Goal: Information Seeking & Learning: Learn about a topic

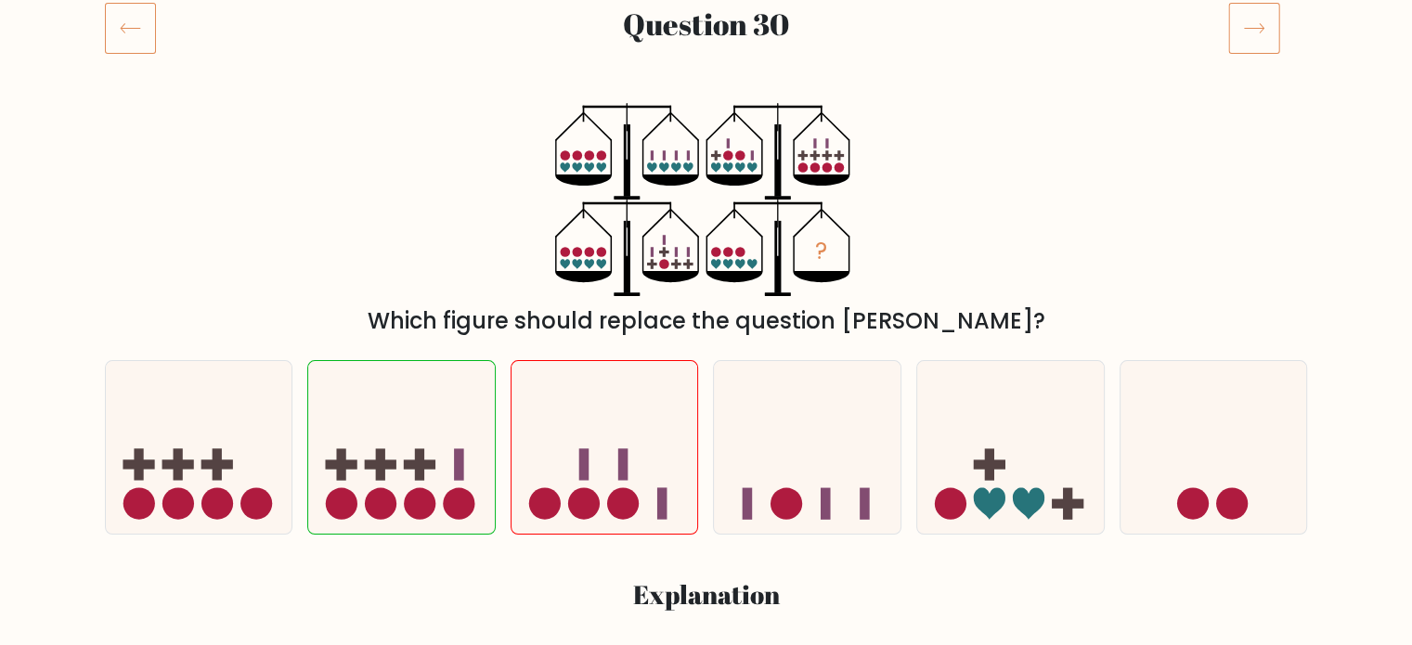
scroll to position [290, 0]
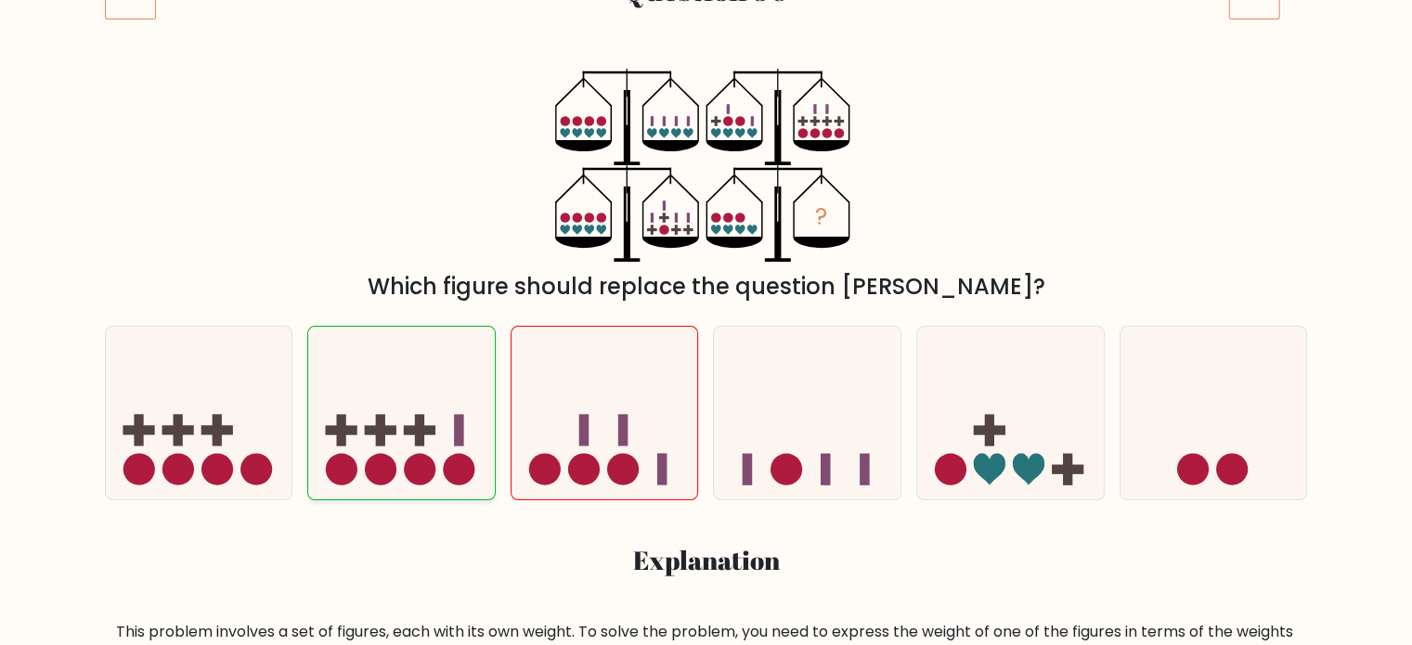
click at [455, 428] on rect at bounding box center [460, 430] width 10 height 32
click at [706, 43] on input "b." at bounding box center [706, 37] width 1 height 9
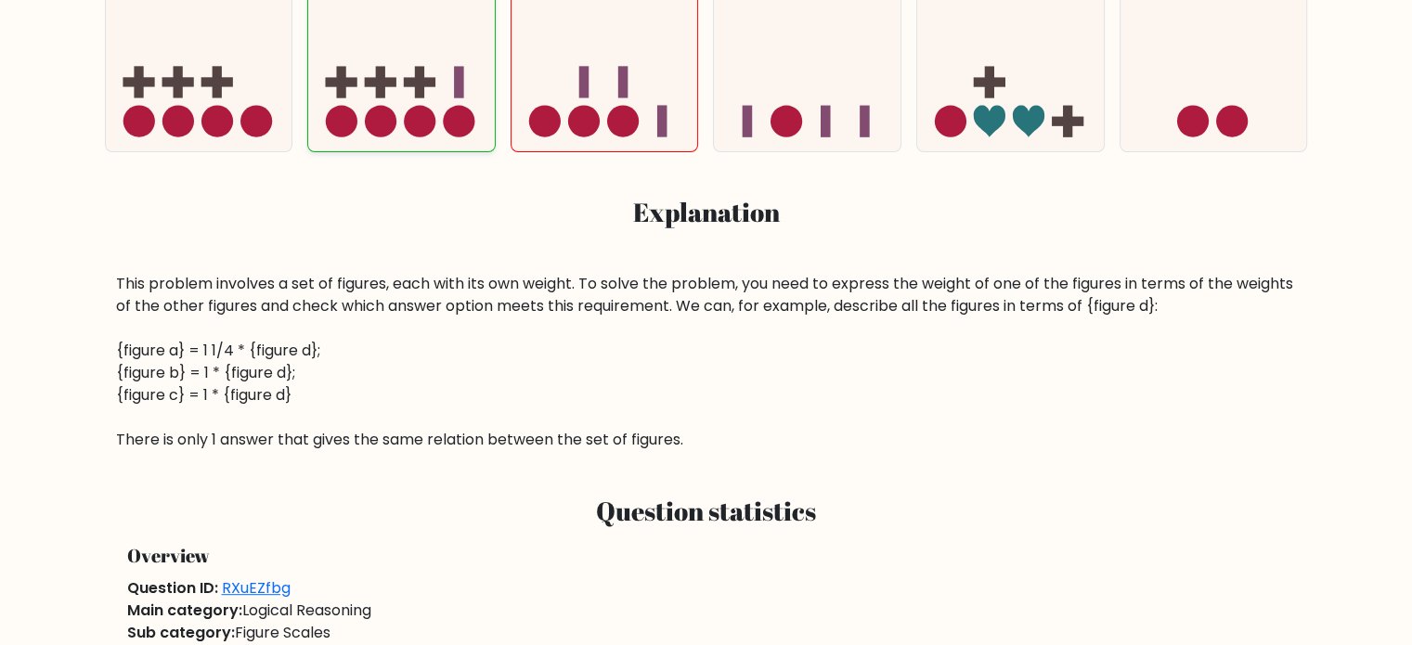
scroll to position [899, 0]
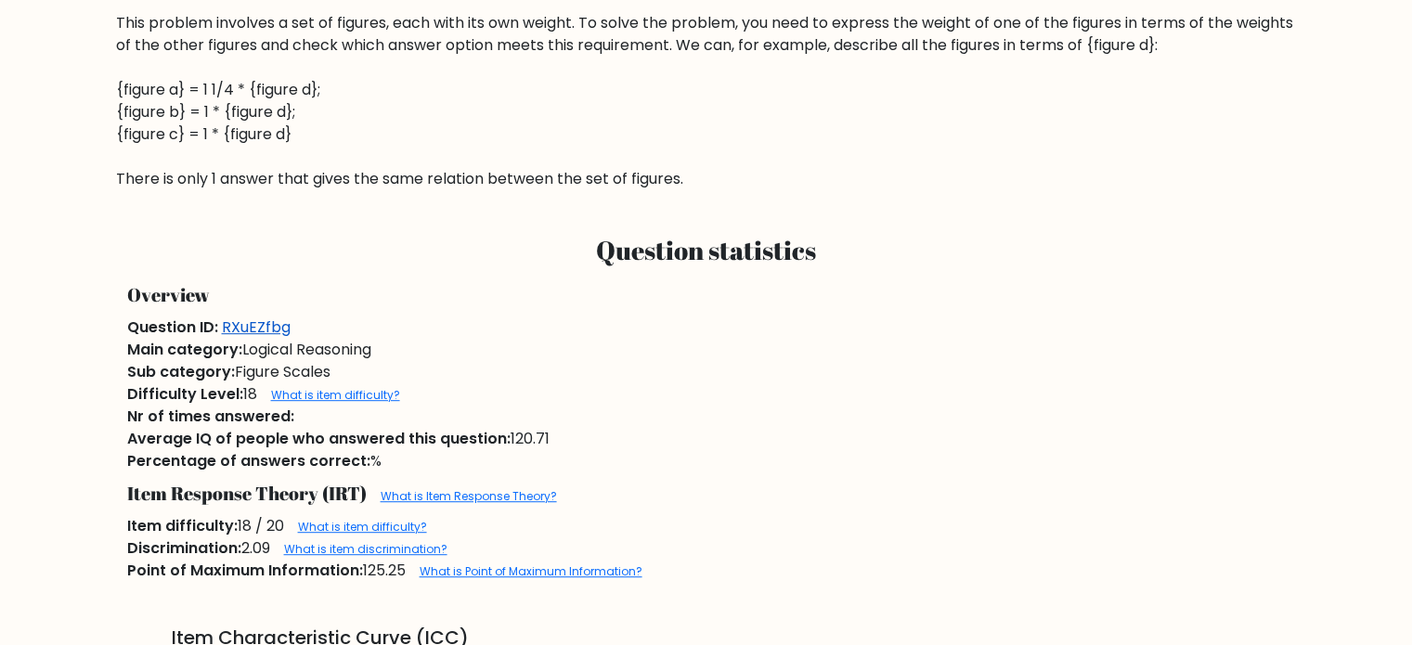
click at [244, 330] on link "RXuEZfbg" at bounding box center [256, 327] width 69 height 21
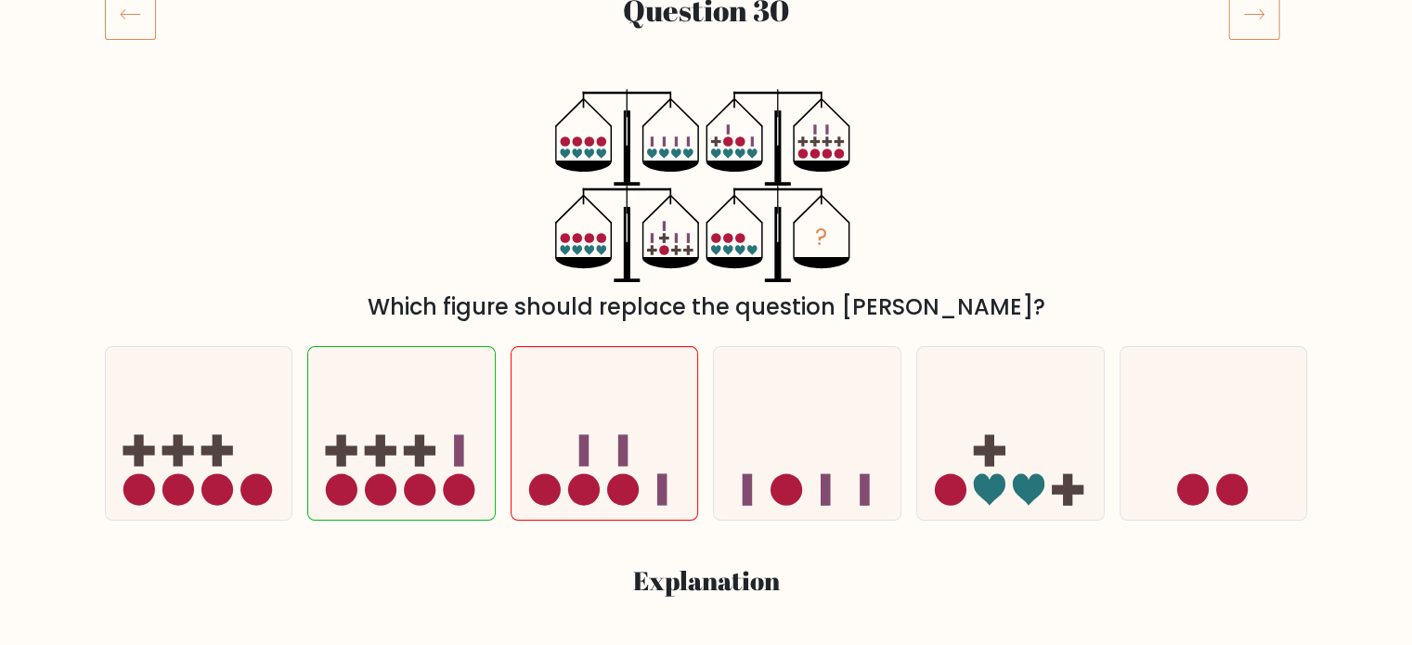
scroll to position [275, 0]
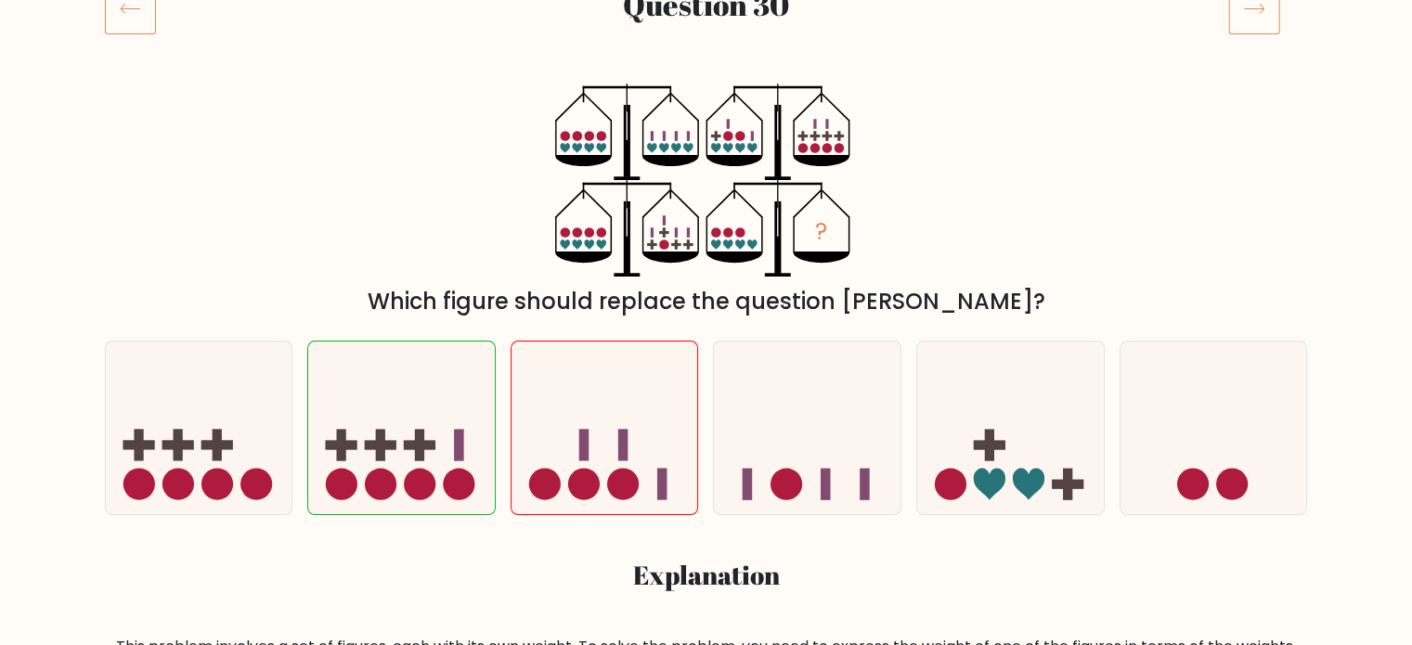
drag, startPoint x: 671, startPoint y: 304, endPoint x: 368, endPoint y: 599, distance: 423.4
click at [368, 599] on div "a. b. c." at bounding box center [706, 570] width 1225 height 488
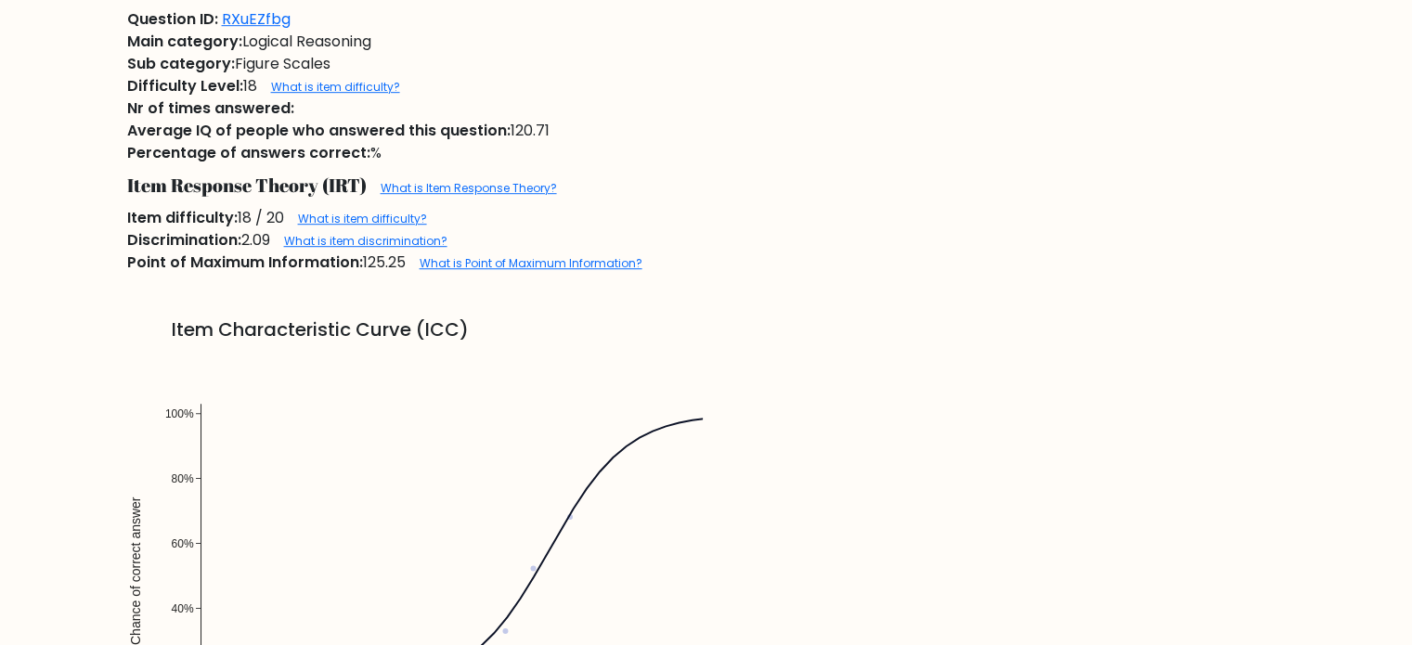
scroll to position [1166, 0]
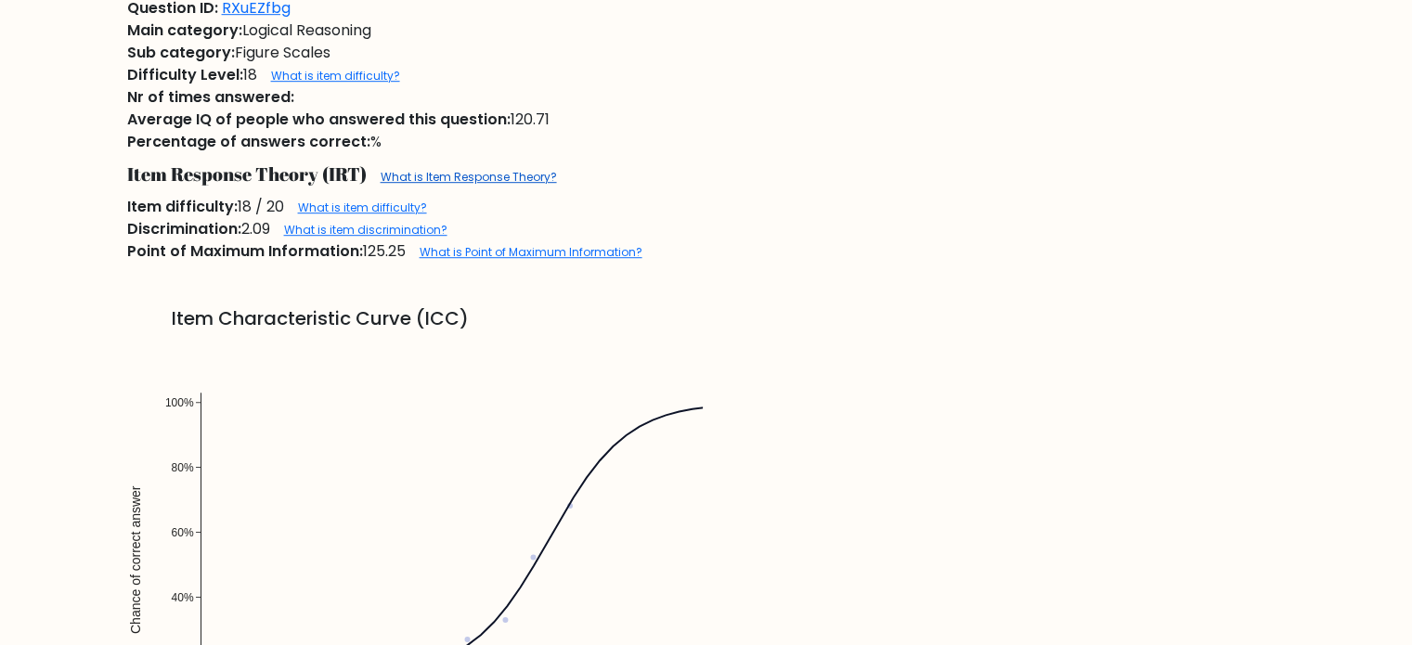
click at [436, 185] on link "What is Item Response Theory?" at bounding box center [469, 177] width 176 height 16
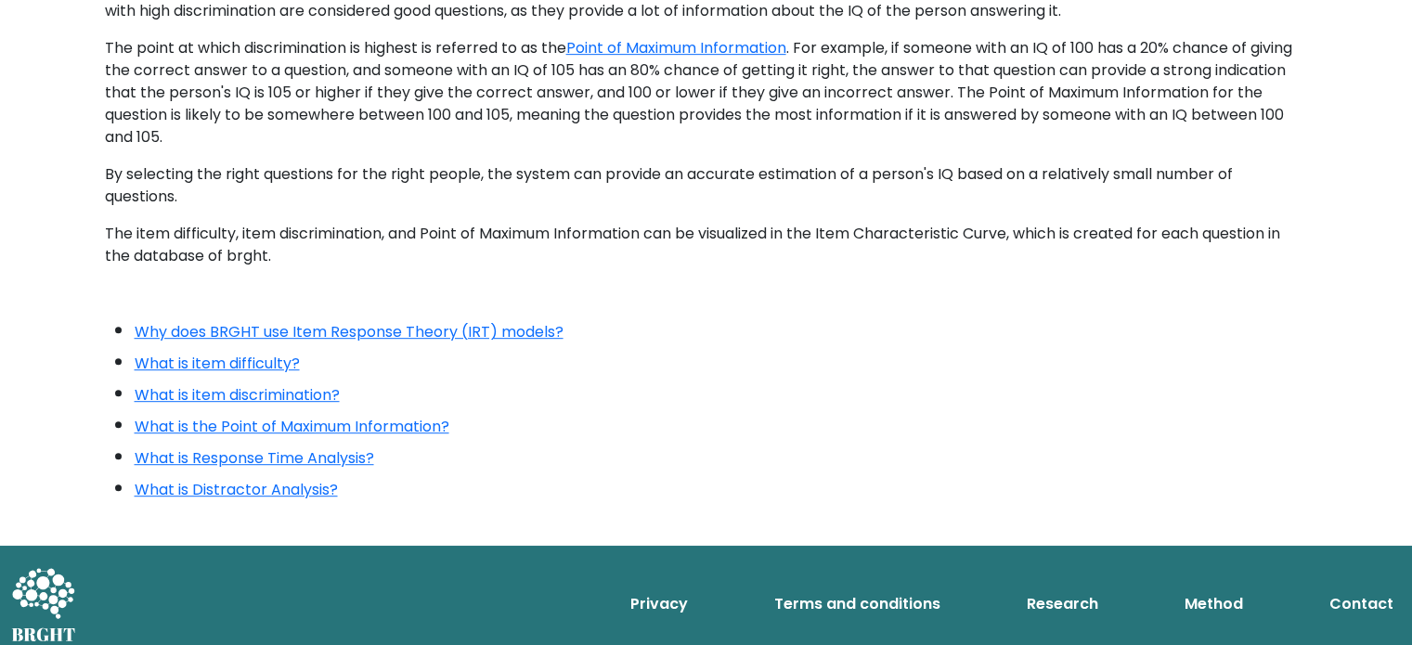
scroll to position [940, 0]
